Goal: Find contact information: Find contact information

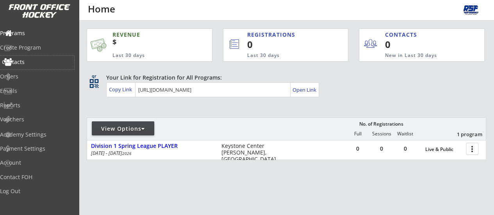
click at [42, 64] on div "Contacts" at bounding box center [37, 61] width 70 height 5
select select ""Players""
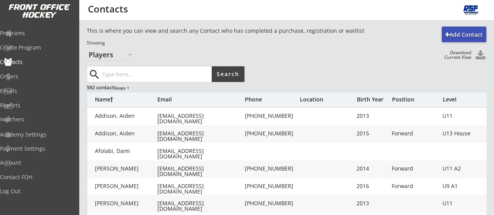
click at [110, 71] on input "input" at bounding box center [155, 74] width 111 height 16
type input "jaxon brook"
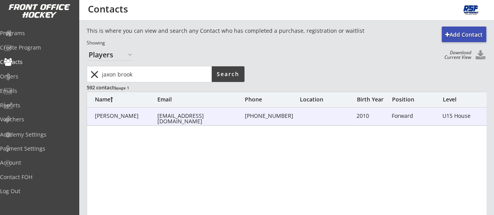
click at [119, 114] on div "[PERSON_NAME]" at bounding box center [126, 115] width 62 height 5
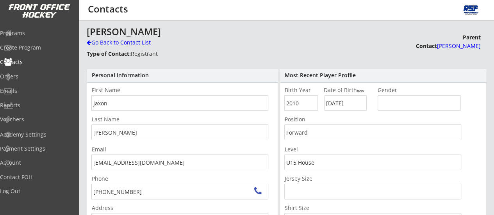
type input "[STREET_ADDRESS][PERSON_NAME]"
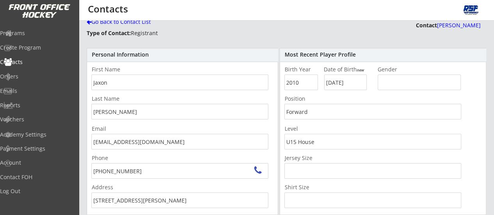
click at [133, 146] on input "[EMAIL_ADDRESS][DOMAIN_NAME]" at bounding box center [179, 142] width 177 height 16
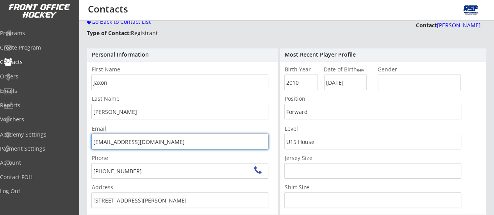
click at [133, 146] on input "[EMAIL_ADDRESS][DOMAIN_NAME]" at bounding box center [179, 142] width 177 height 16
click at [149, 141] on input "[EMAIL_ADDRESS][DOMAIN_NAME]" at bounding box center [179, 142] width 177 height 16
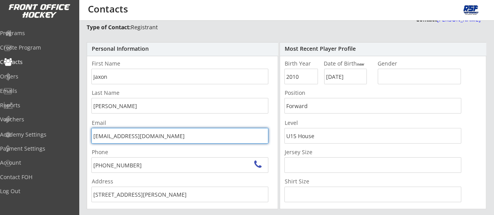
scroll to position [26, 0]
